Goal: Task Accomplishment & Management: Use online tool/utility

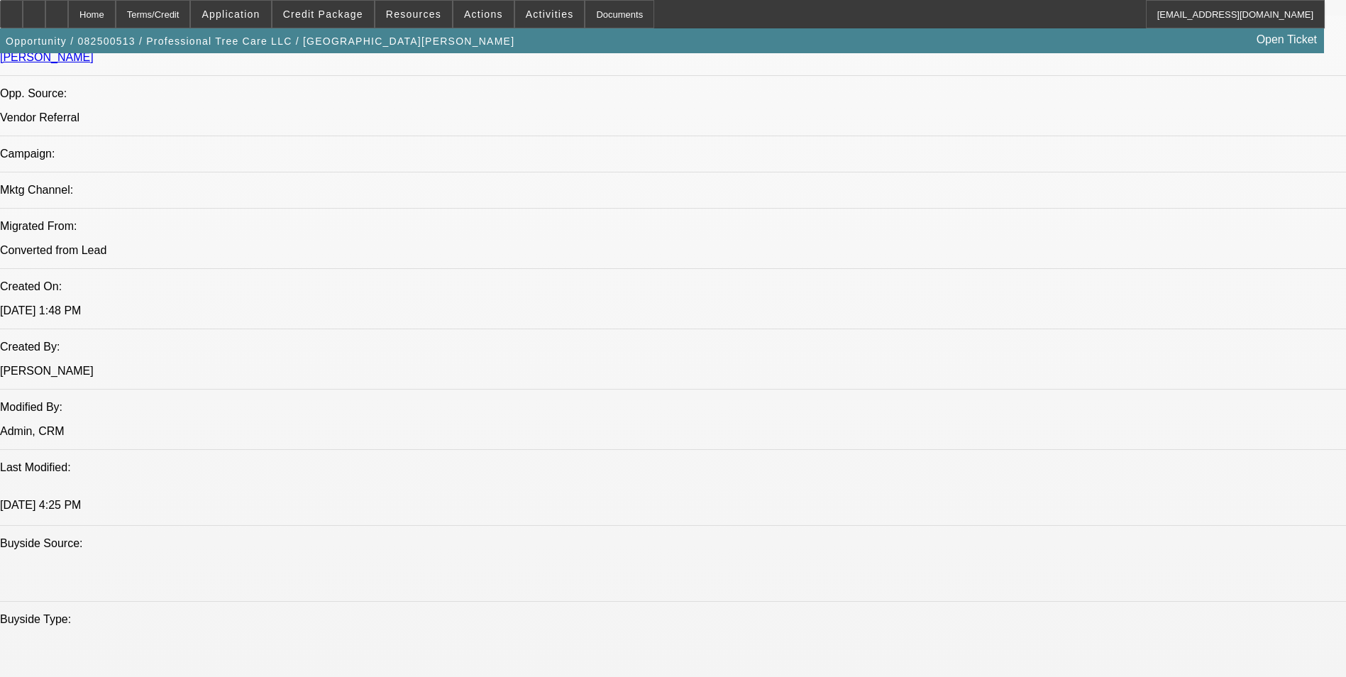
select select "0"
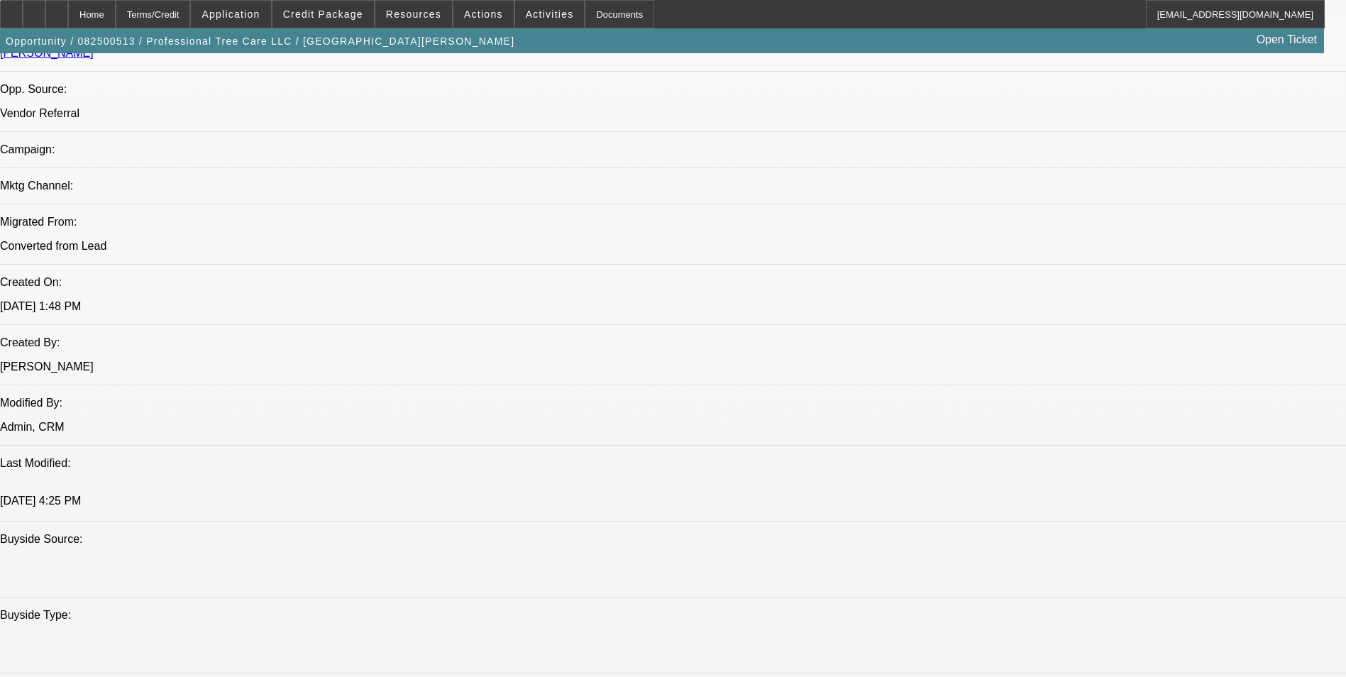
select select "0"
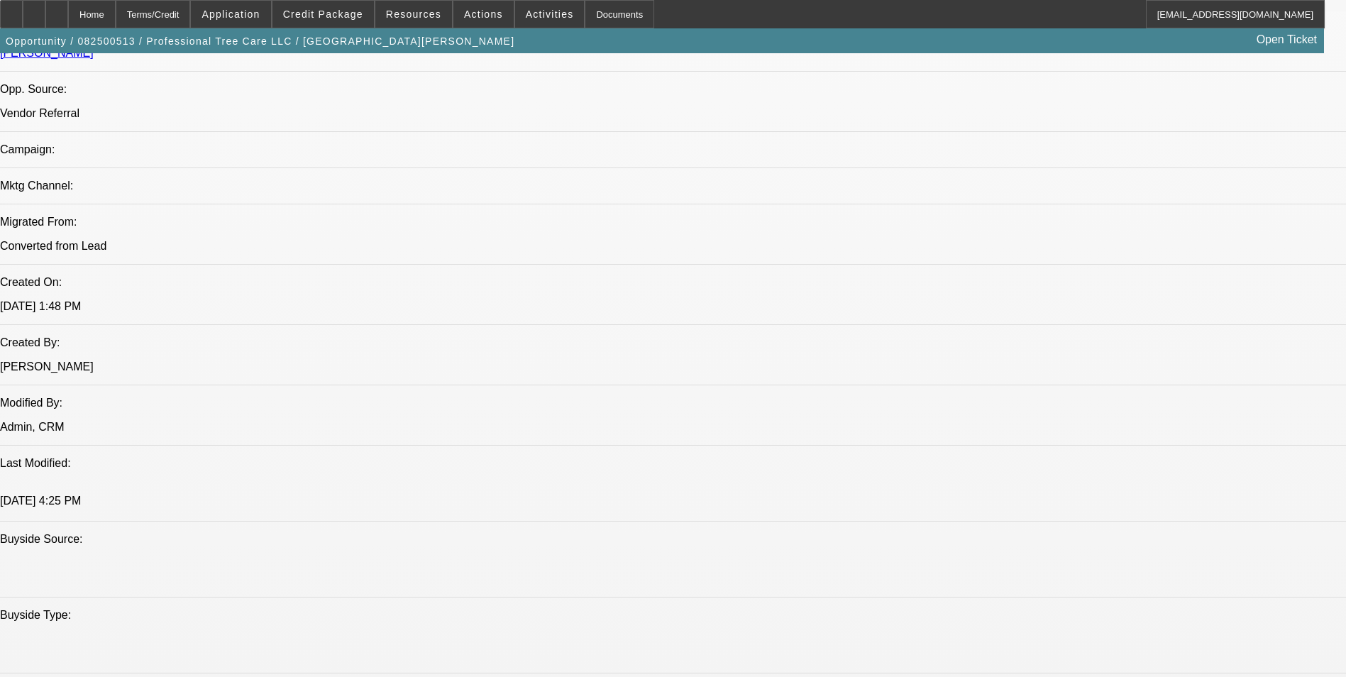
select select "0"
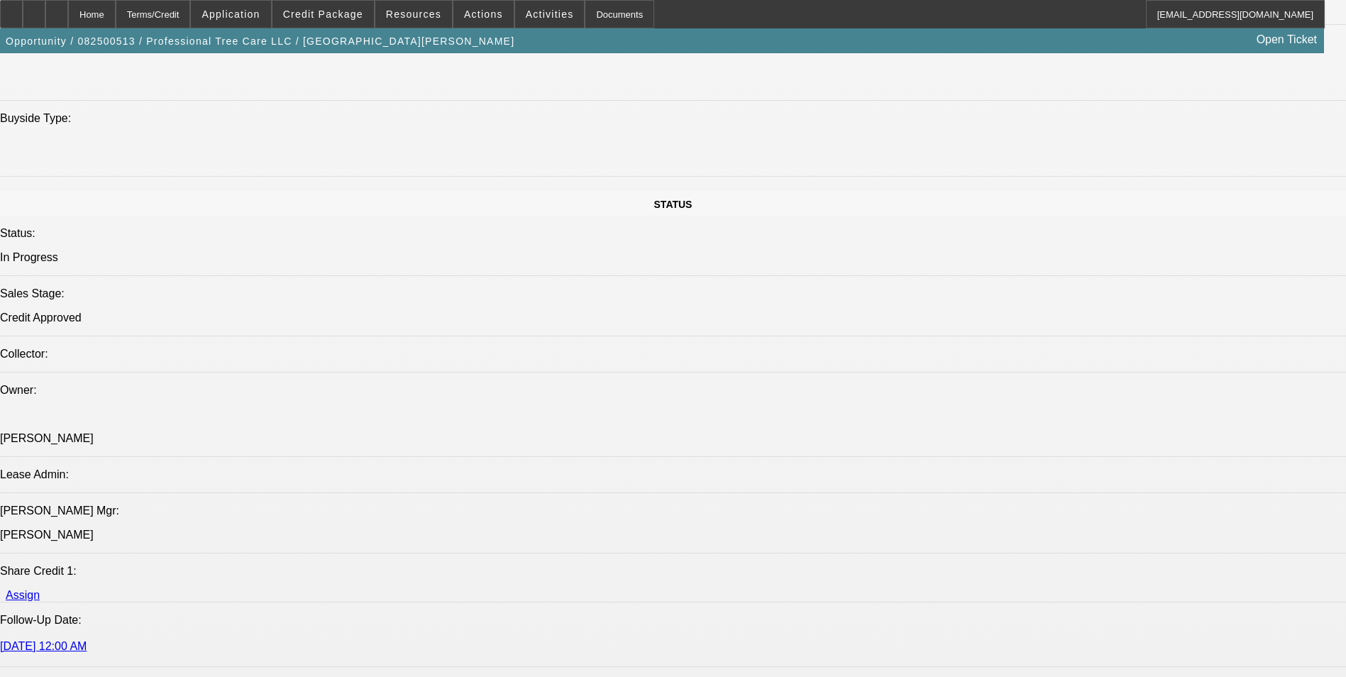
select select "1"
select select "6"
select select "1"
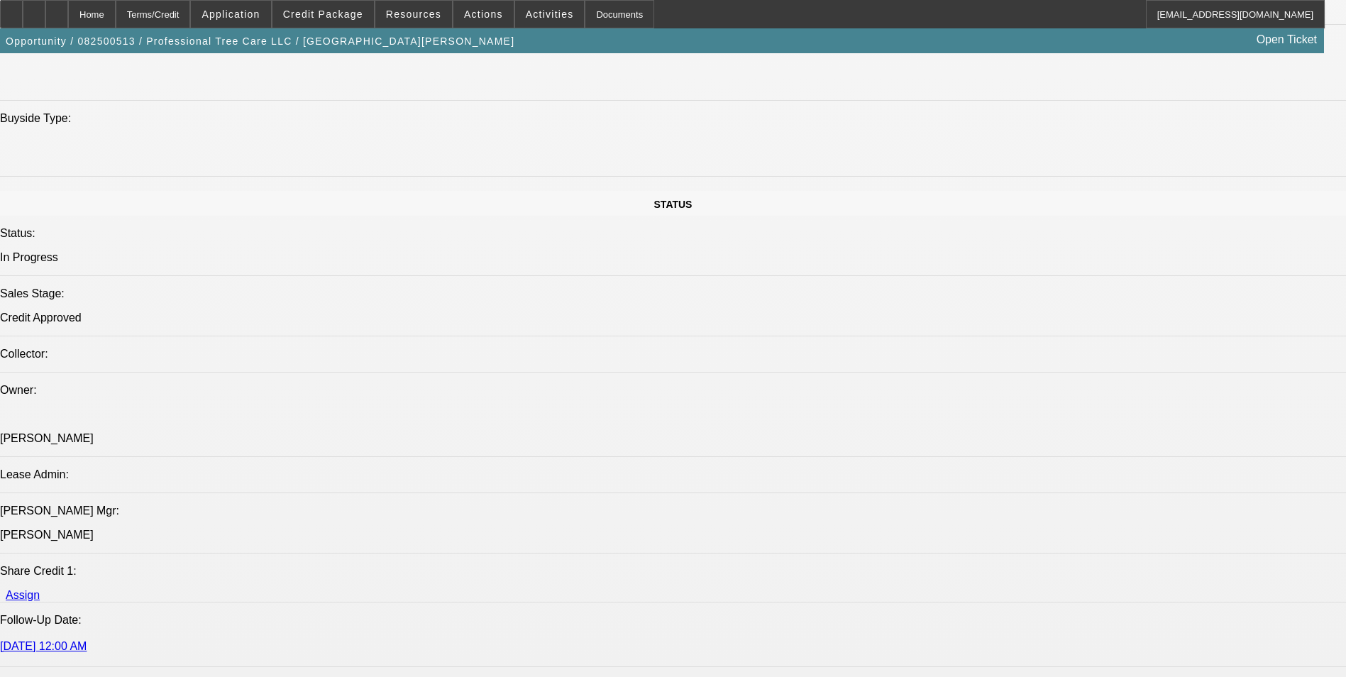
select select "6"
select select "1"
select select "6"
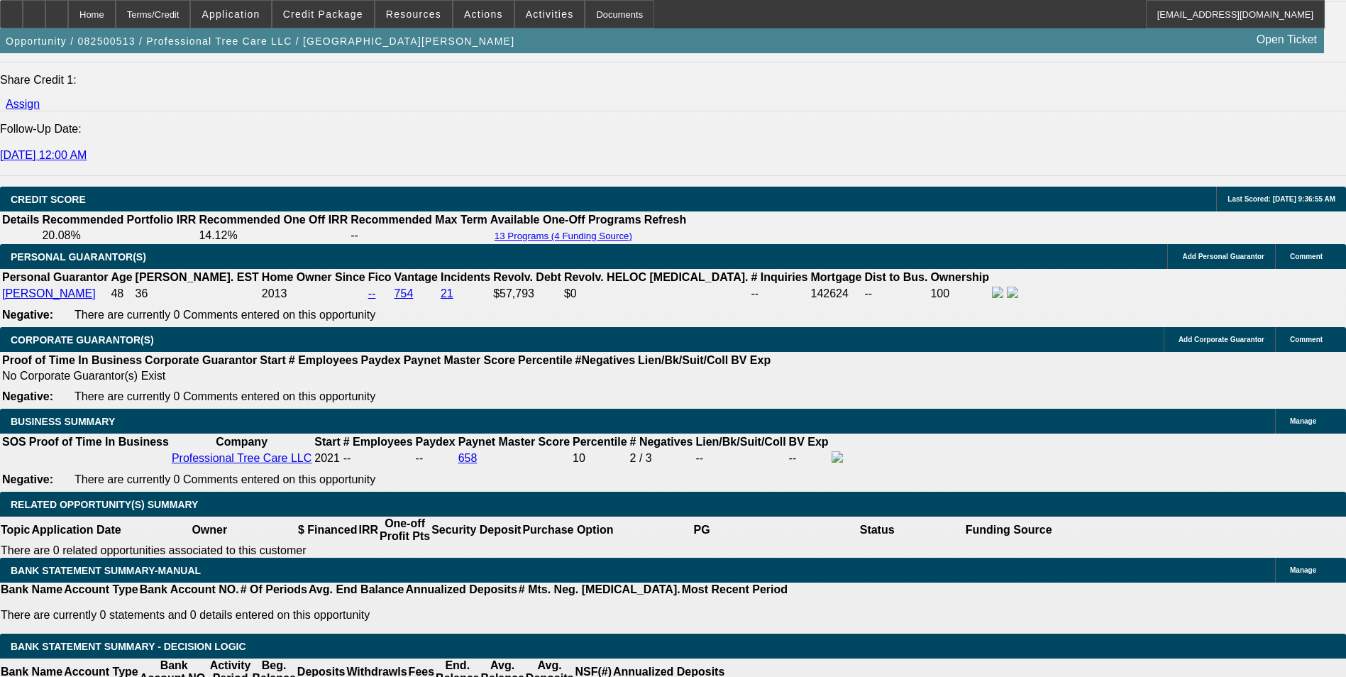
scroll to position [1932, 0]
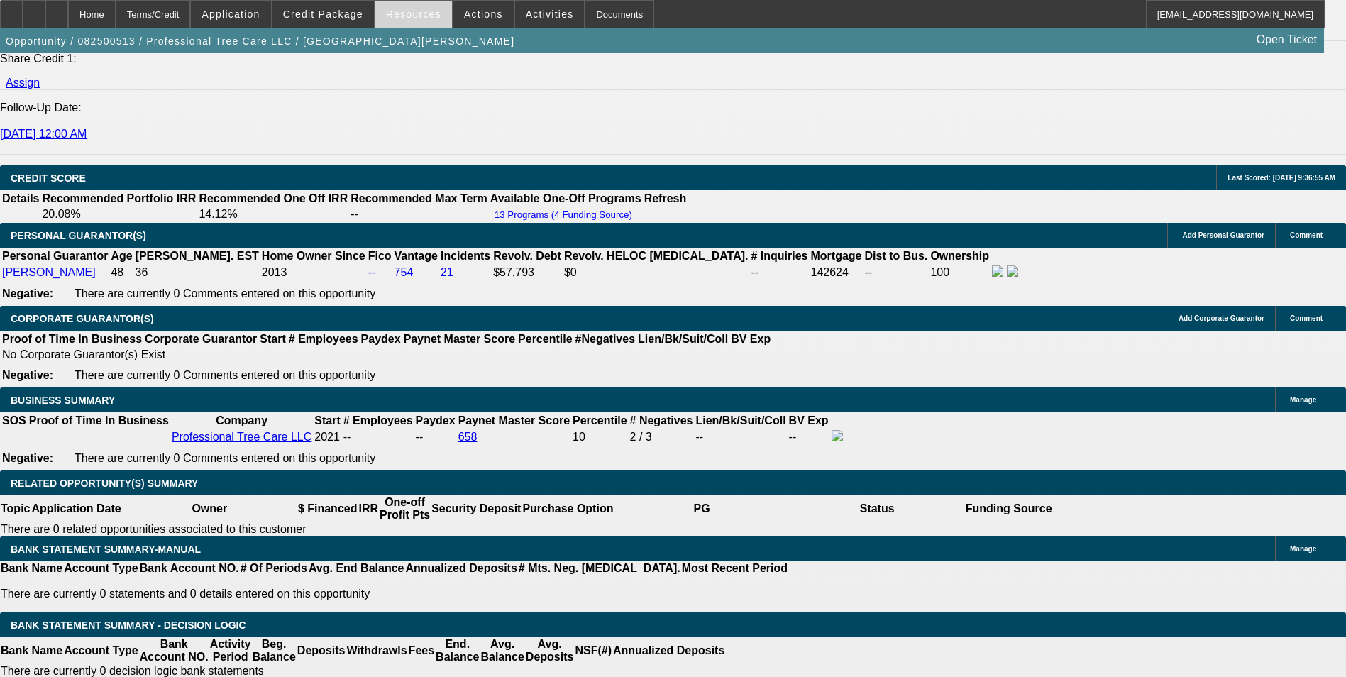
click at [418, 22] on span at bounding box center [413, 14] width 77 height 34
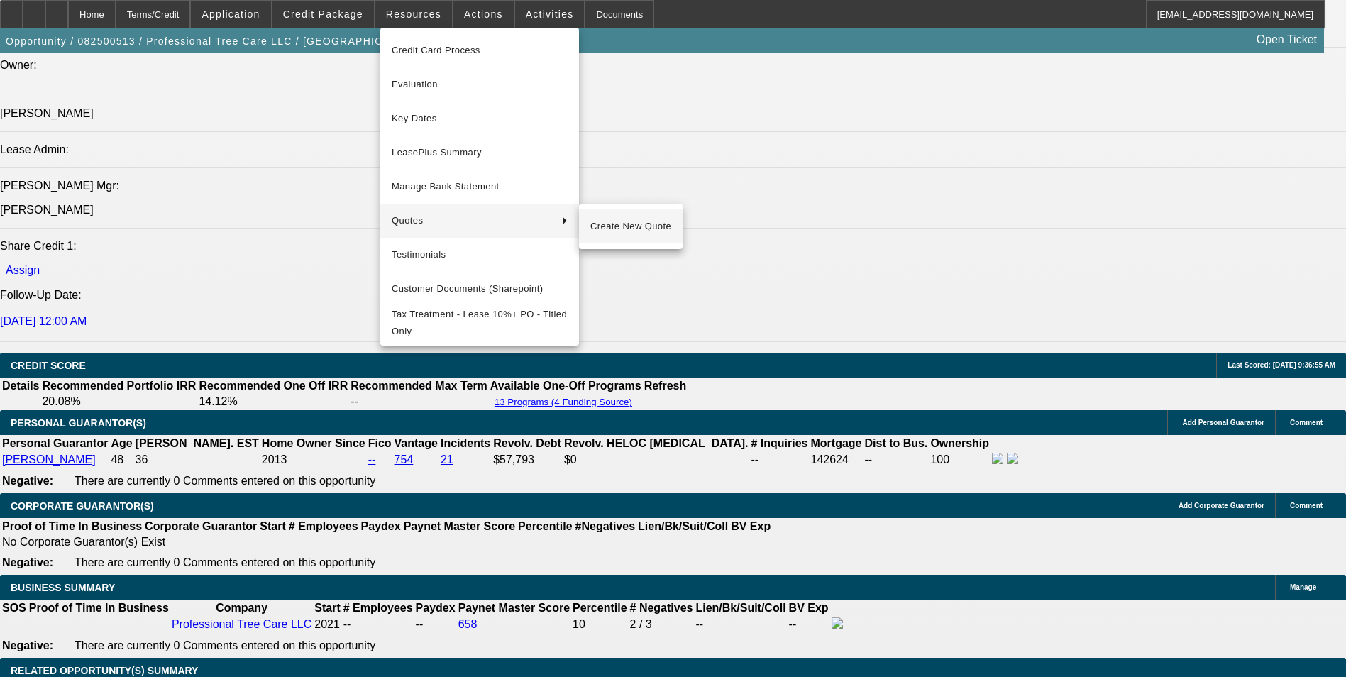
scroll to position [1719, 0]
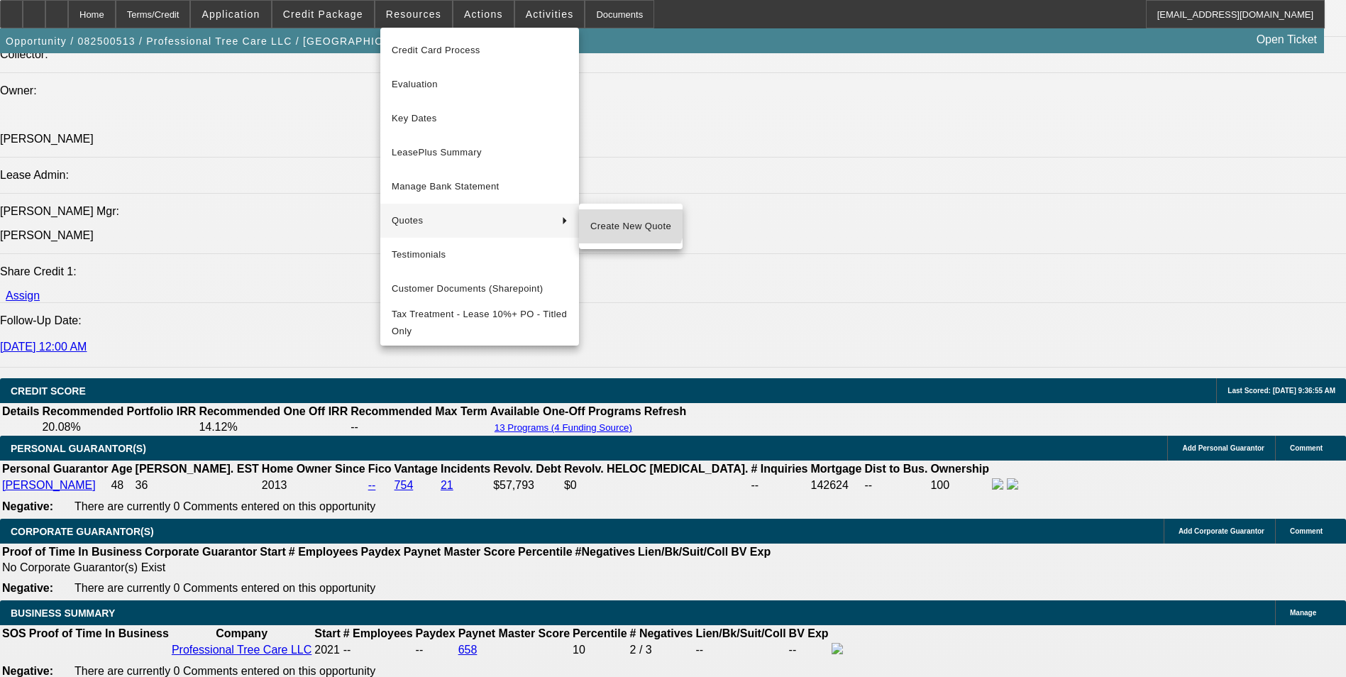
click at [622, 219] on span "Create New Quote" at bounding box center [630, 226] width 81 height 17
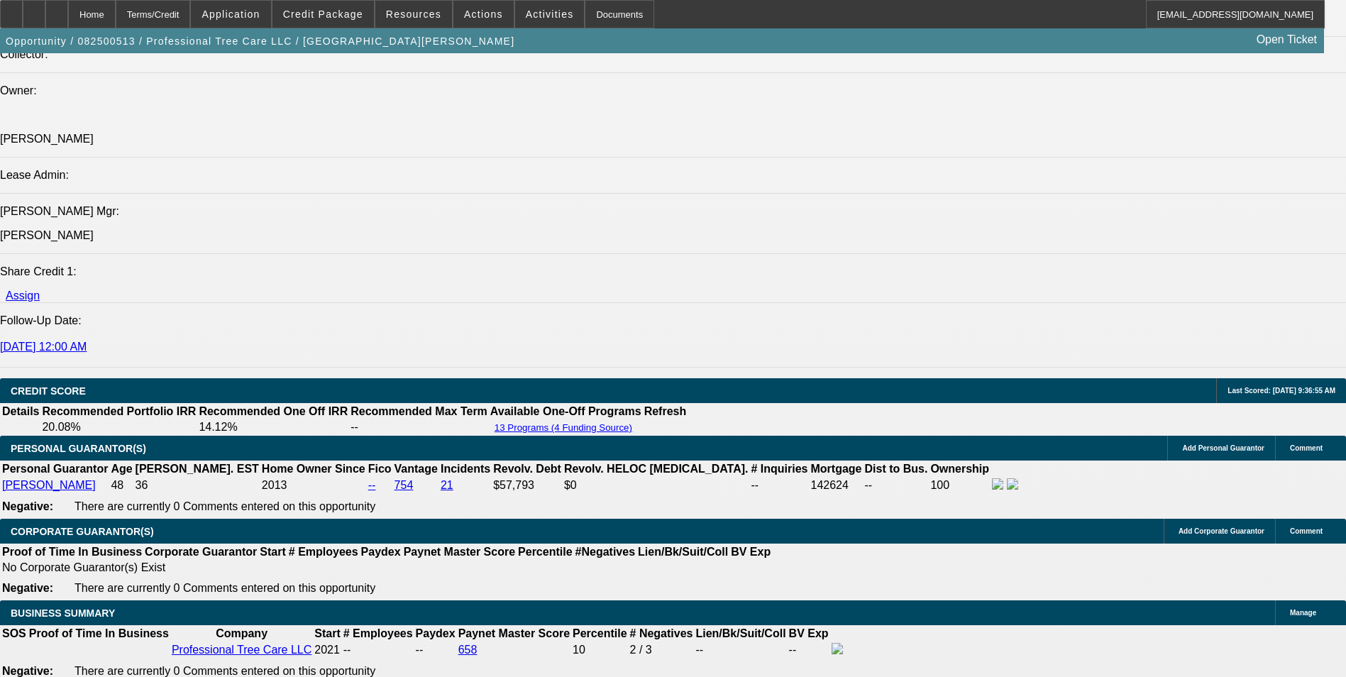
drag, startPoint x: 196, startPoint y: 476, endPoint x: 472, endPoint y: 435, distance: 279.1
type input "10"
type input "UNKNOWN"
type input "1039."
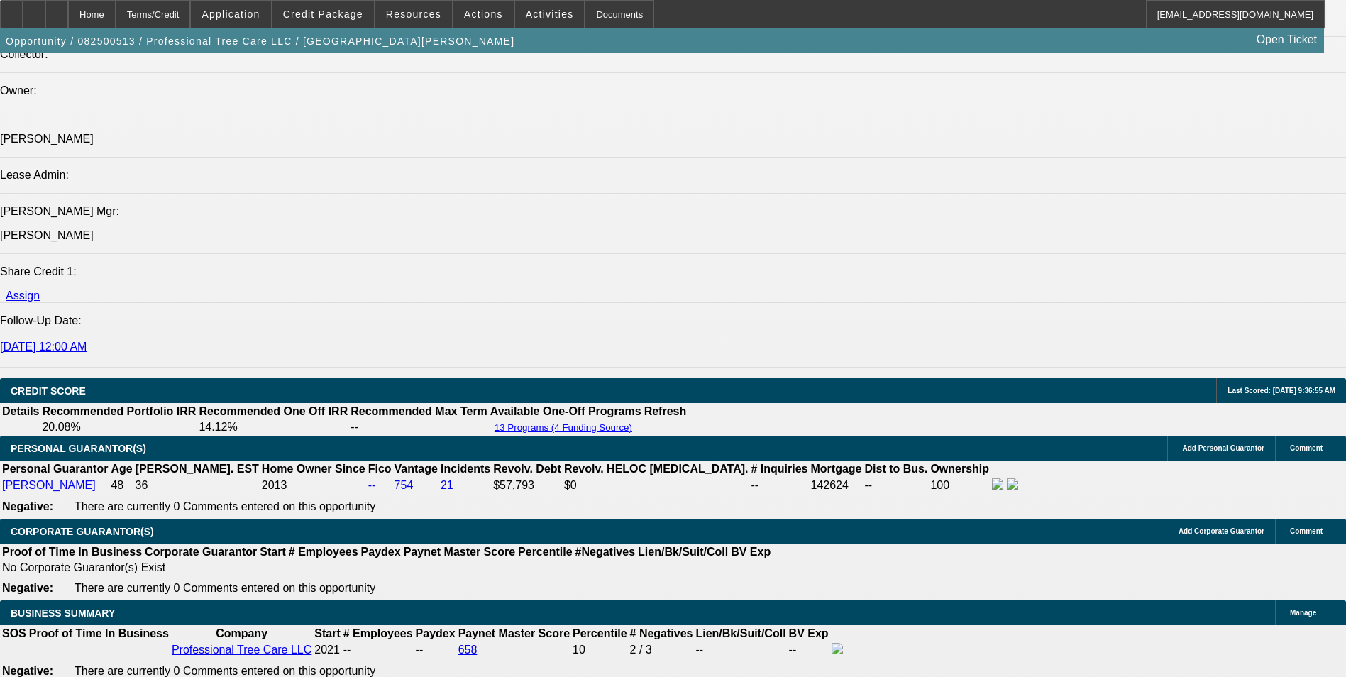
type input "11.3"
type input "$1,039.12"
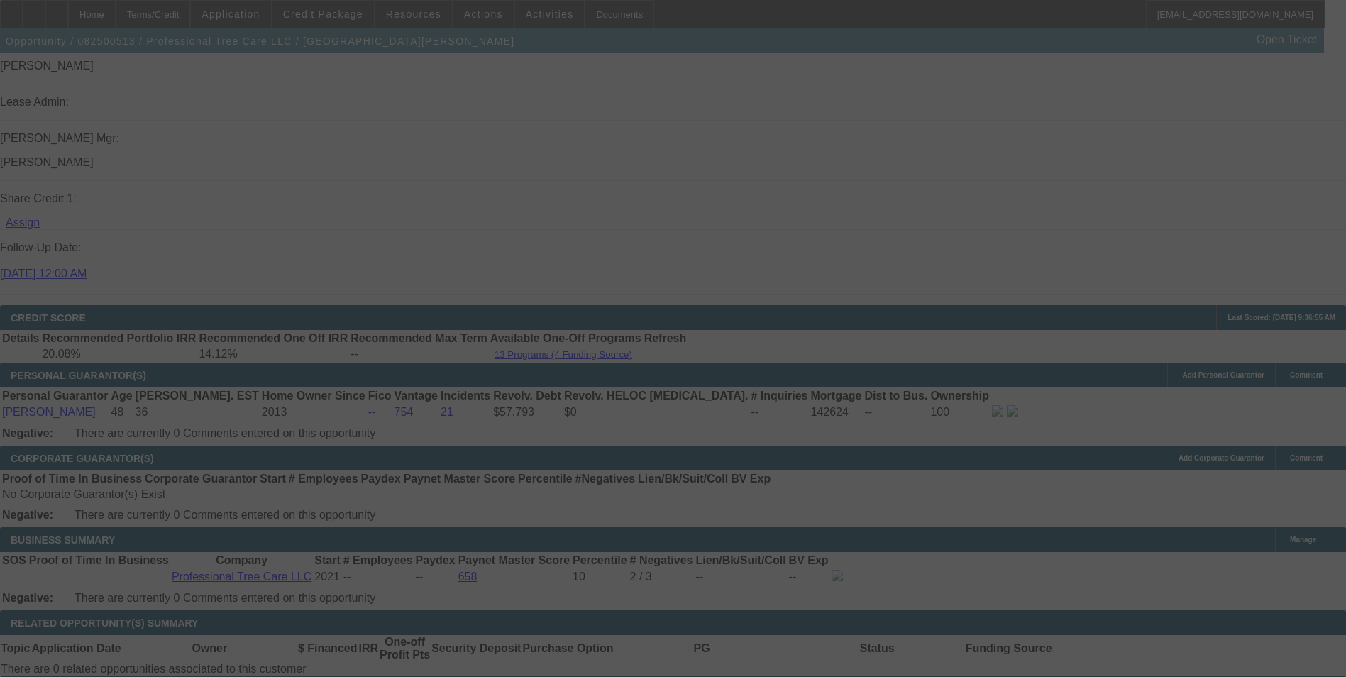
scroll to position [1932, 0]
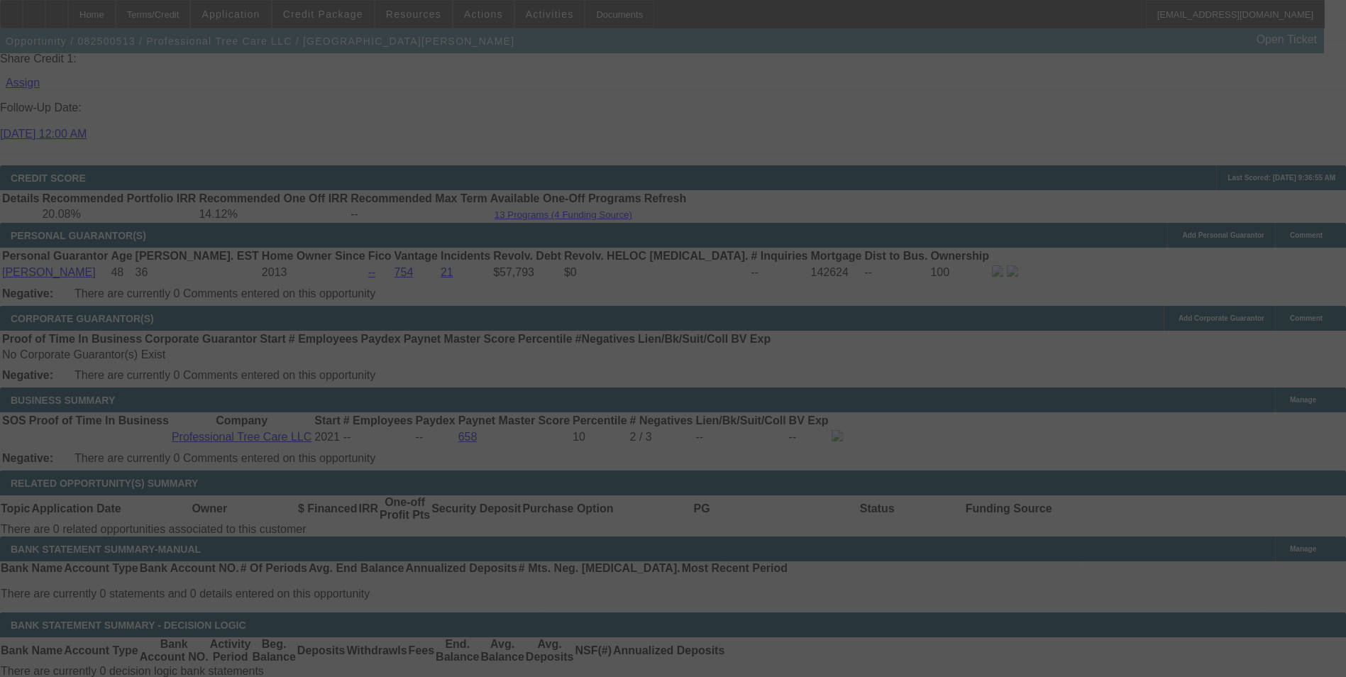
select select "0"
select select "6"
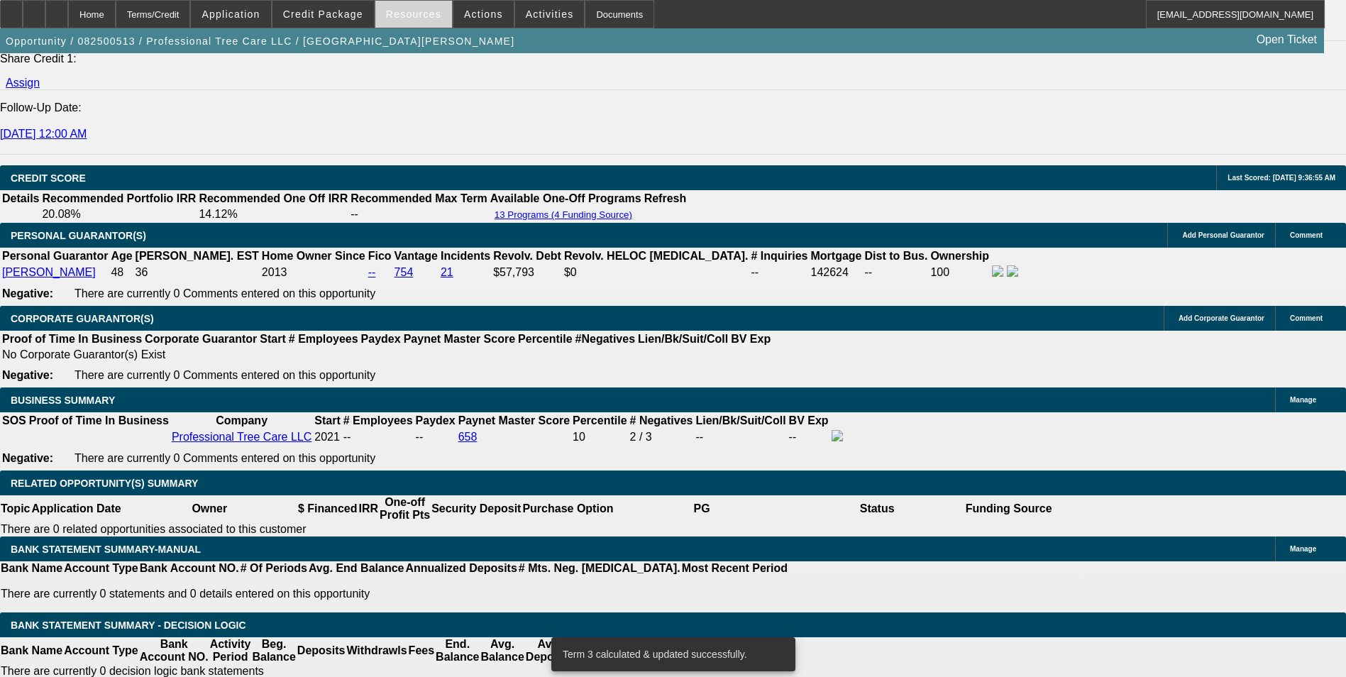
click at [403, 22] on span at bounding box center [413, 14] width 77 height 34
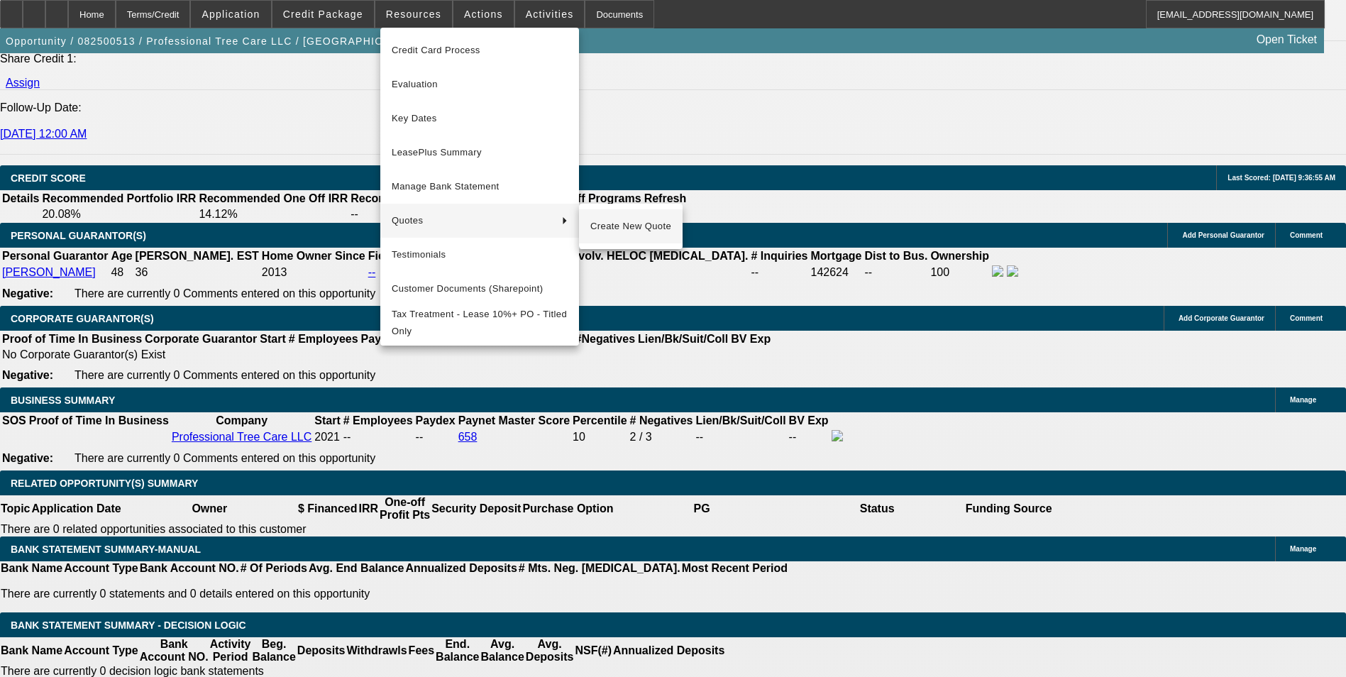
click at [652, 222] on span "Create New Quote" at bounding box center [630, 226] width 81 height 17
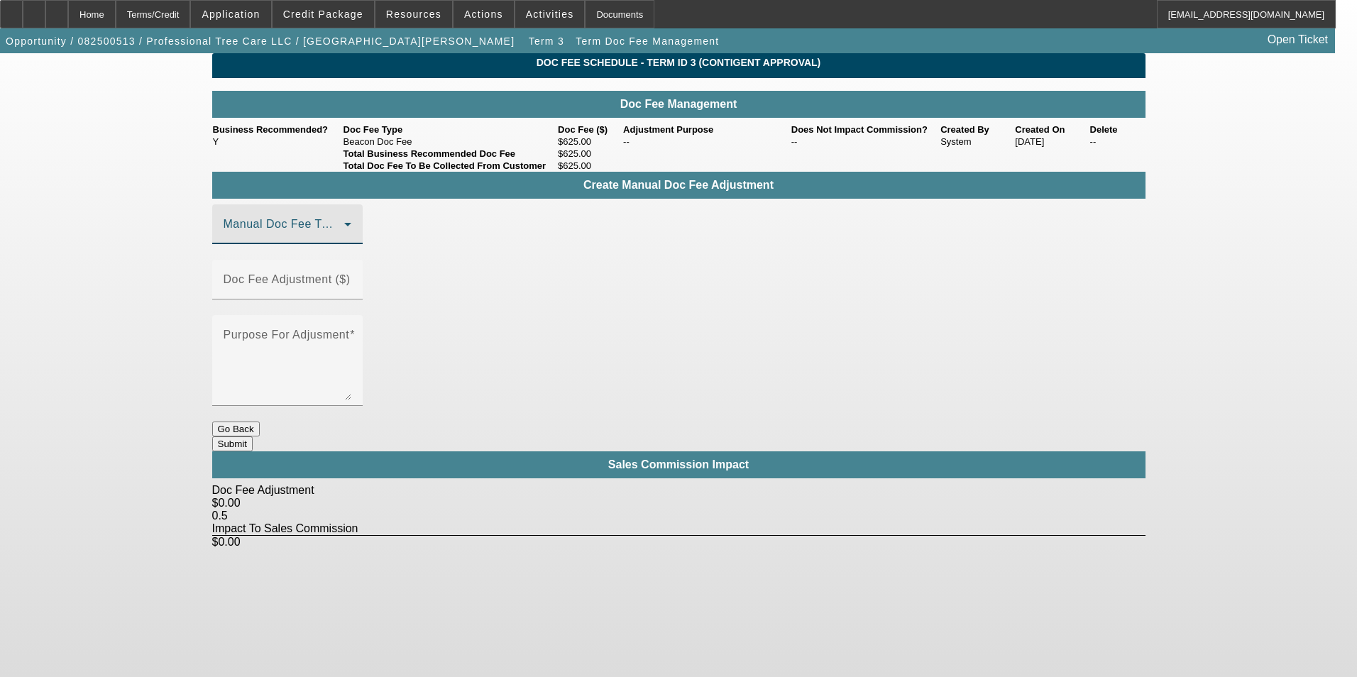
click at [344, 238] on span at bounding box center [284, 229] width 121 height 17
drag, startPoint x: 329, startPoint y: 316, endPoint x: 337, endPoint y: 313, distance: 8.3
click at [328, 321] on mat-option "Beacon Doc Fee" at bounding box center [308, 316] width 190 height 34
click at [351, 281] on input "Doc Fee Adjustment ($)" at bounding box center [288, 285] width 128 height 17
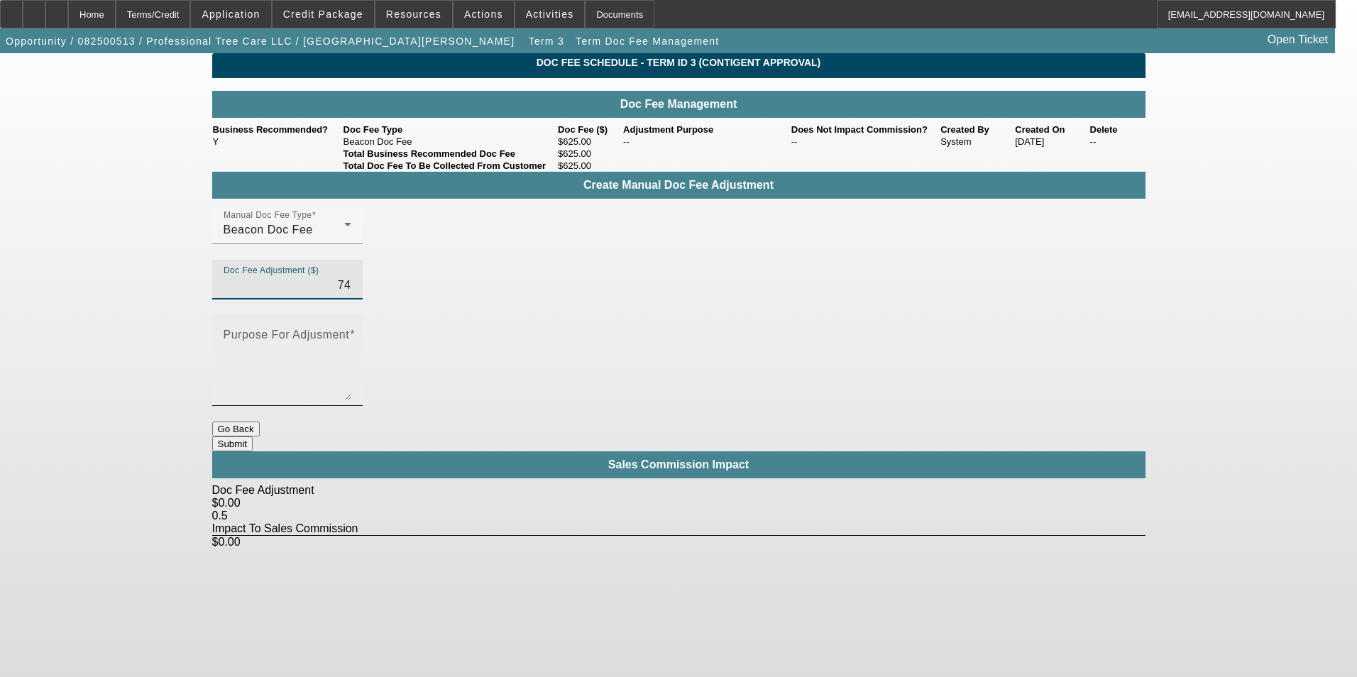
type input "$74.00"
click at [351, 332] on textarea "Purpose For Adjusment" at bounding box center [288, 366] width 128 height 68
type textarea "-"
click at [253, 436] on button "Submit" at bounding box center [232, 443] width 40 height 15
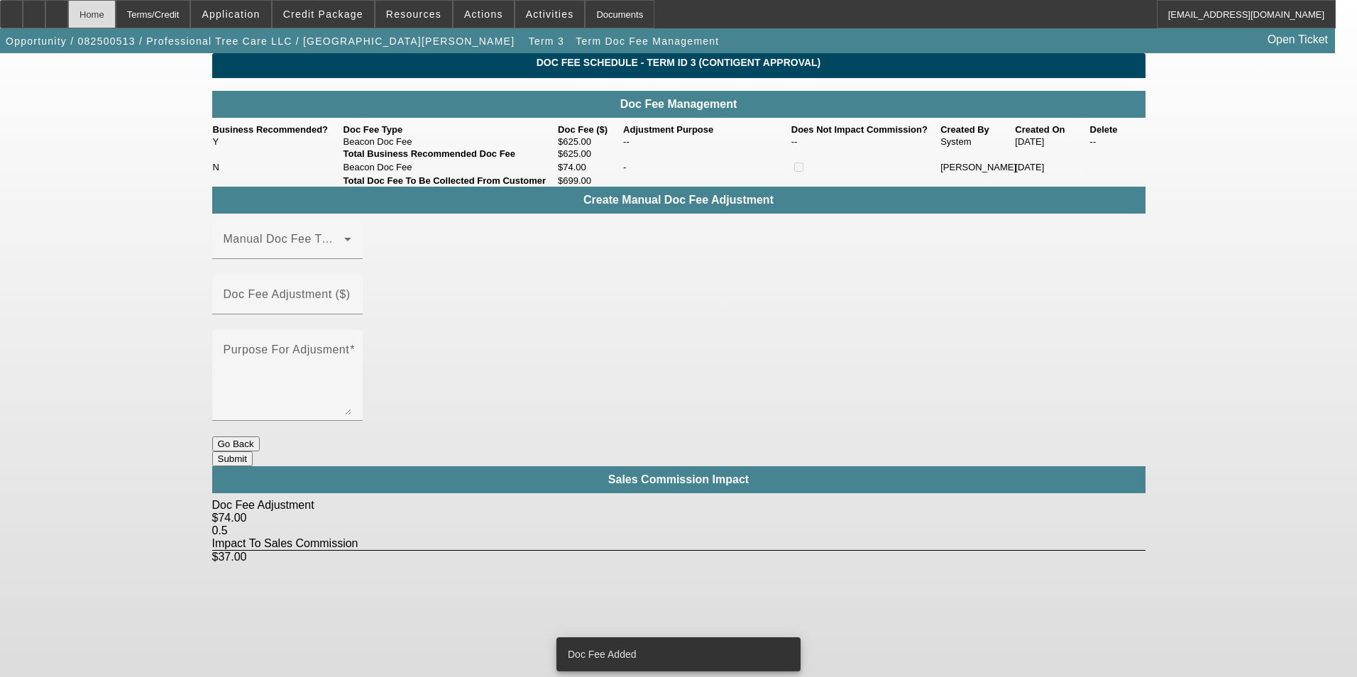
click at [116, 18] on div "Home" at bounding box center [92, 14] width 48 height 28
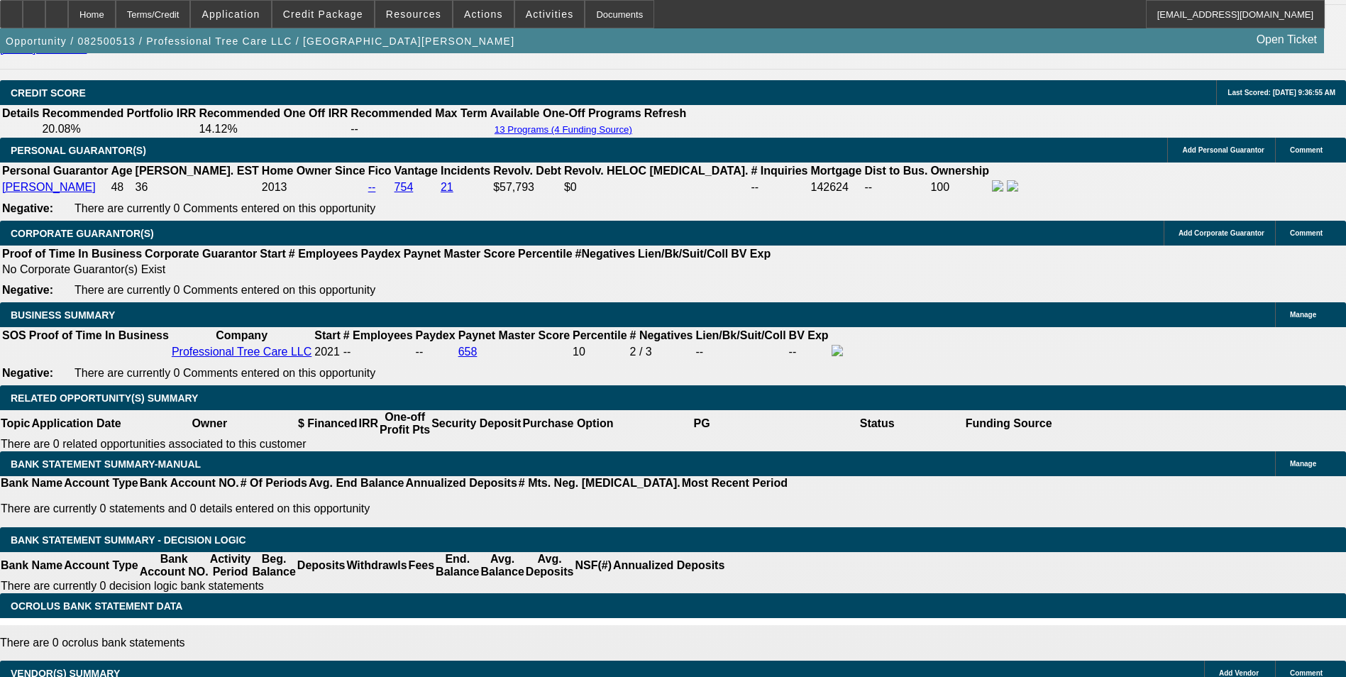
select select "0"
select select "6"
select select "0"
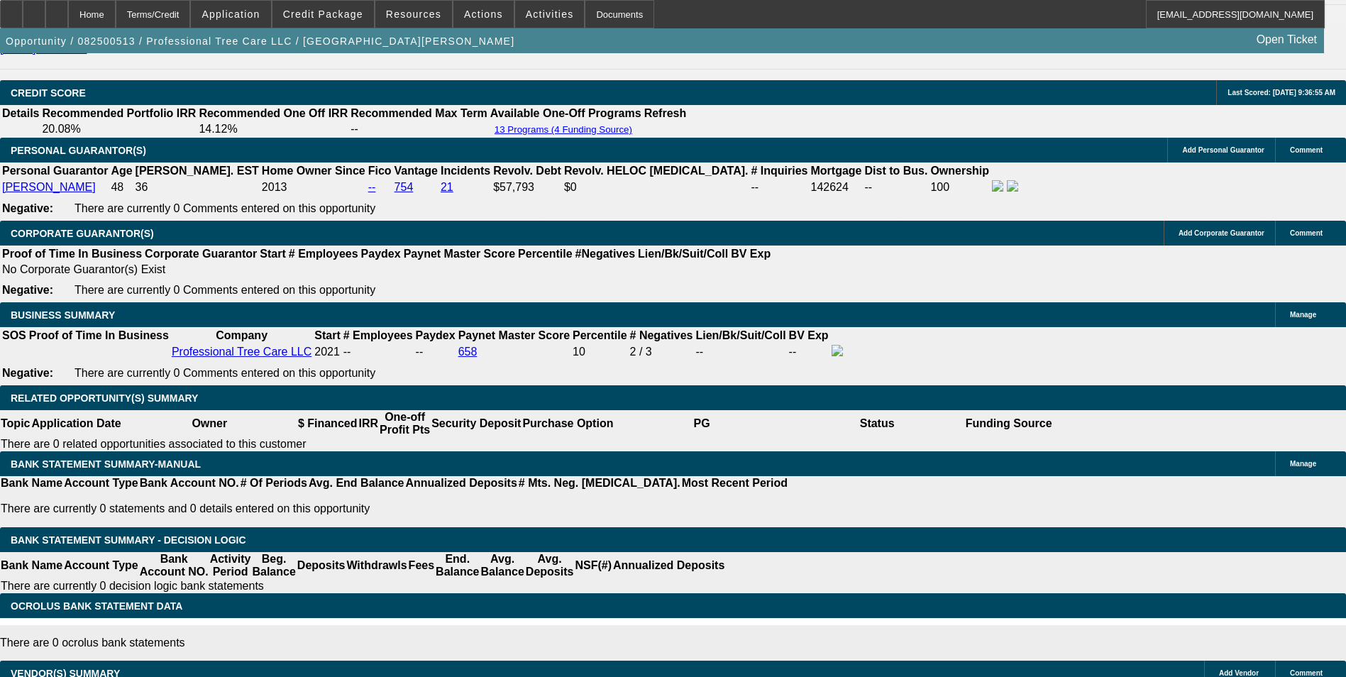
select select "0"
select select "6"
select select "0"
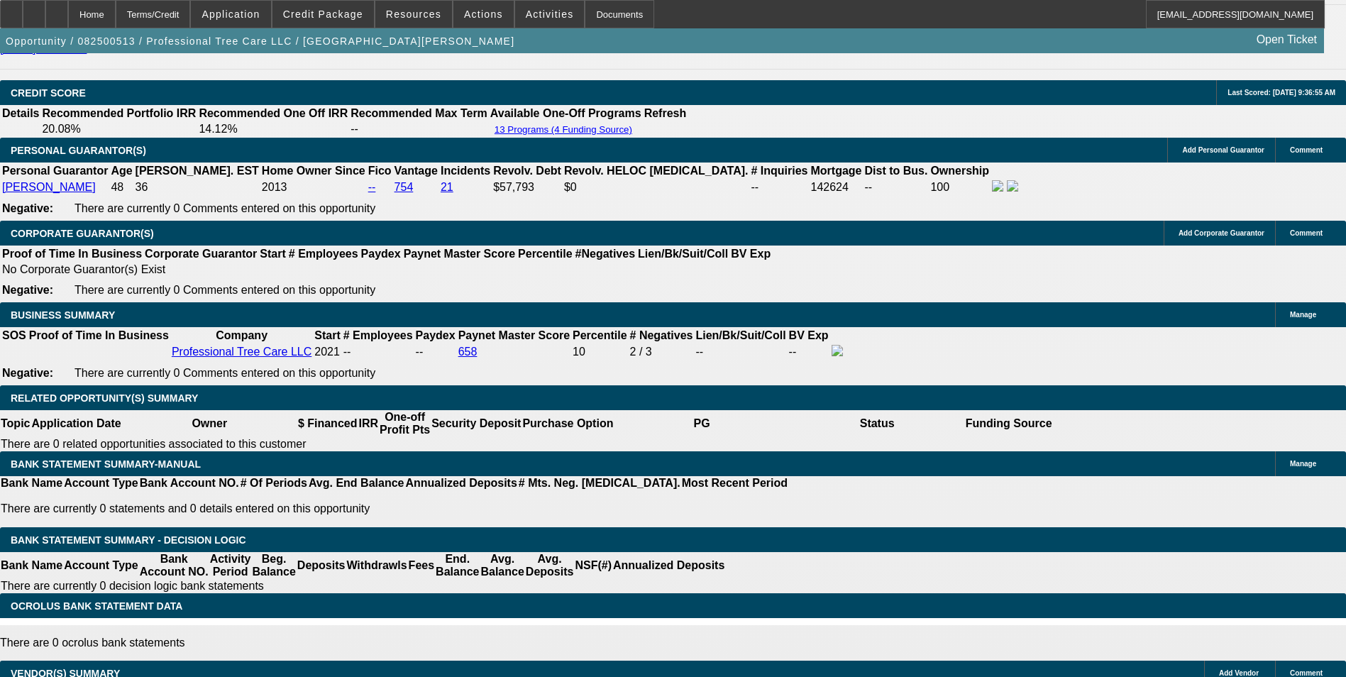
select select "0"
select select "6"
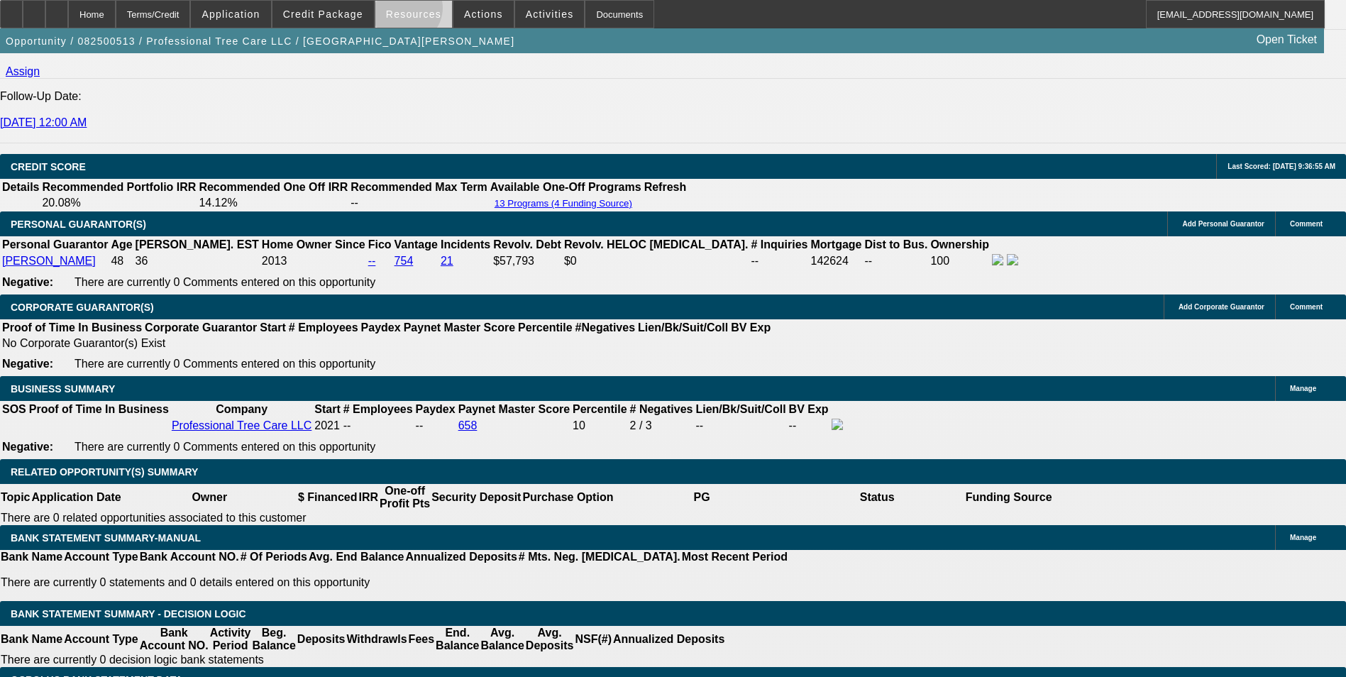
click at [410, 11] on span "Resources" at bounding box center [413, 14] width 55 height 11
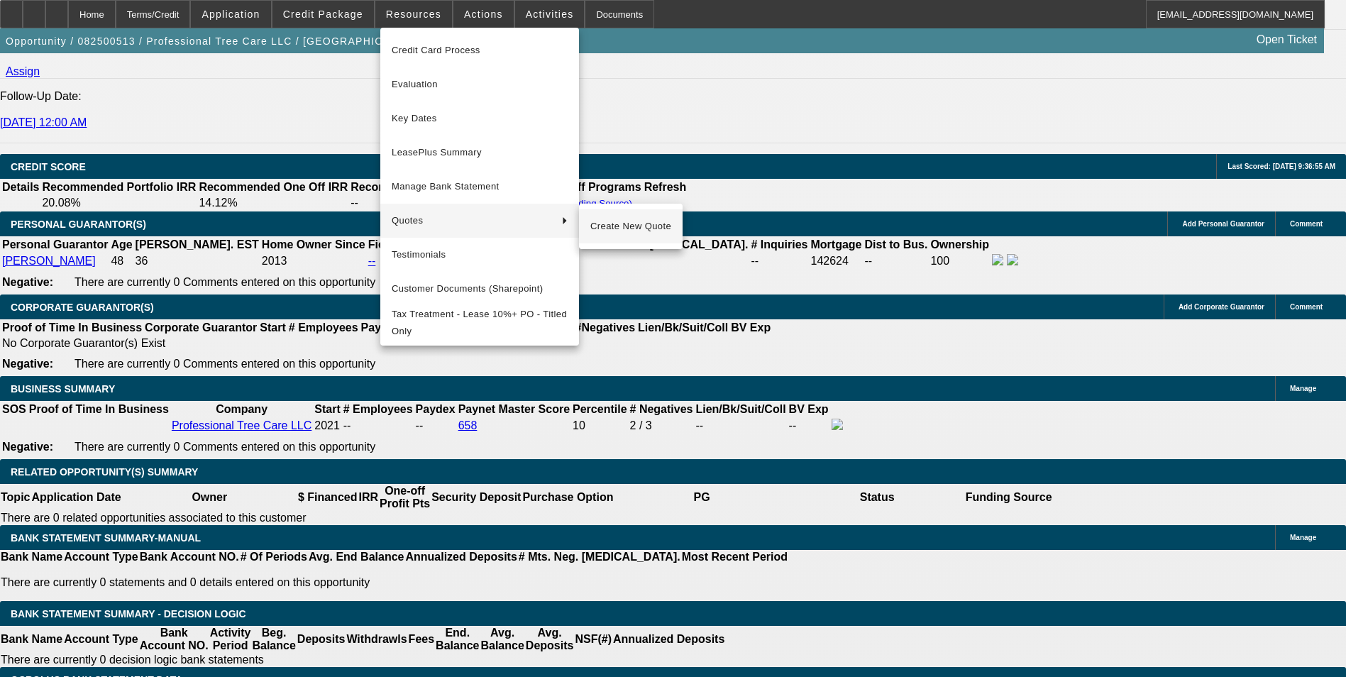
click at [629, 228] on span "Create New Quote" at bounding box center [630, 226] width 81 height 17
